Goal: Task Accomplishment & Management: Manage account settings

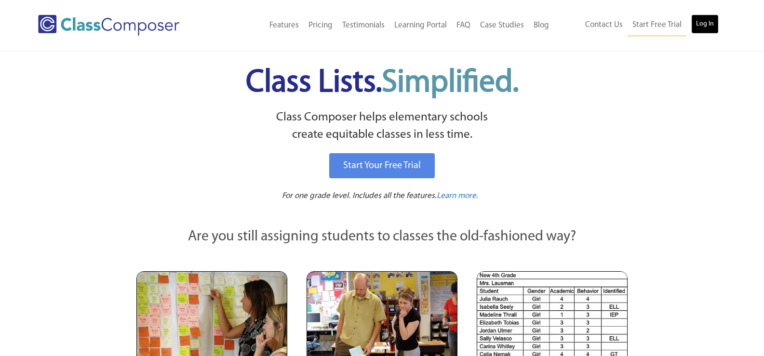
click at [708, 25] on link "Log In" at bounding box center [705, 23] width 27 height 19
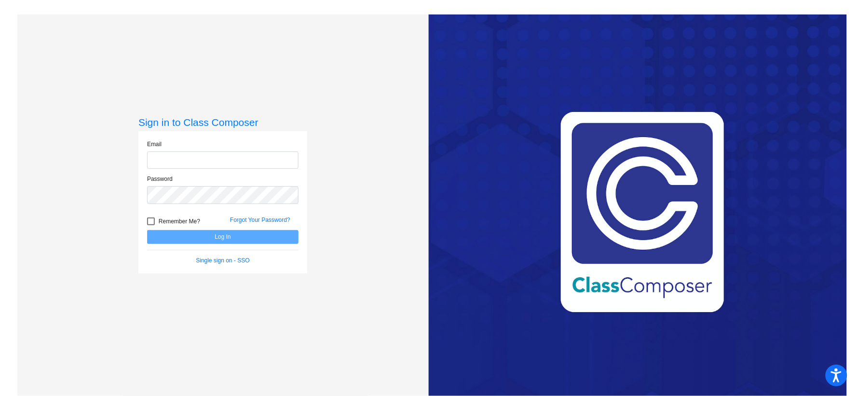
type input "heather.mcmillian@k12.nd.us"
click at [207, 235] on button "Log In" at bounding box center [222, 237] width 151 height 14
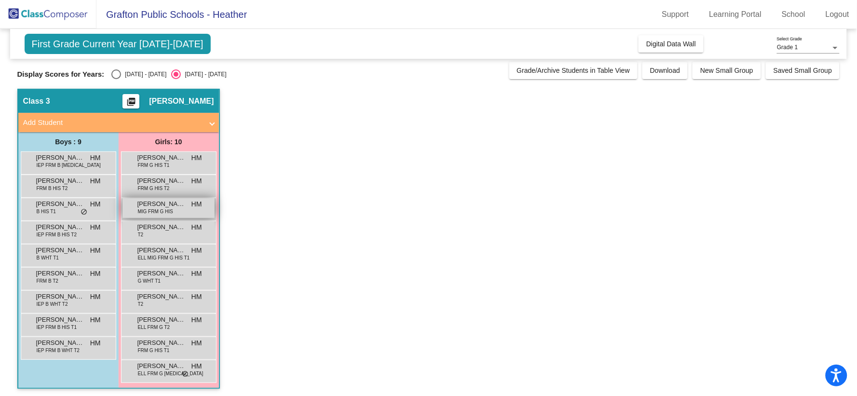
scroll to position [4, 0]
